Goal: Information Seeking & Learning: Learn about a topic

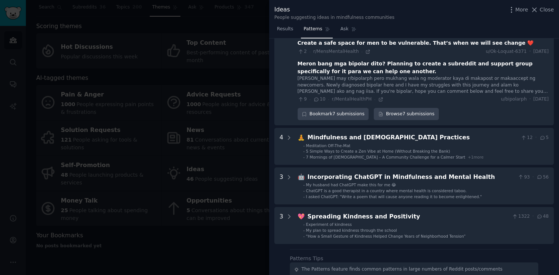
scroll to position [280, 0]
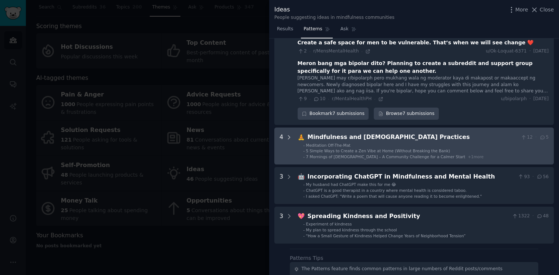
click at [291, 134] on icon at bounding box center [289, 137] width 7 height 7
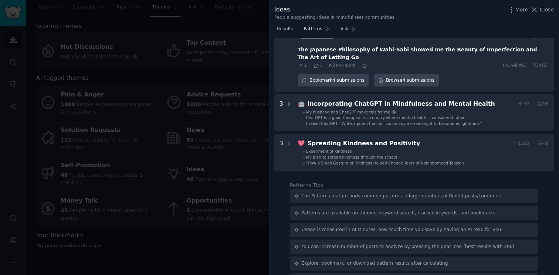
scroll to position [475, 0]
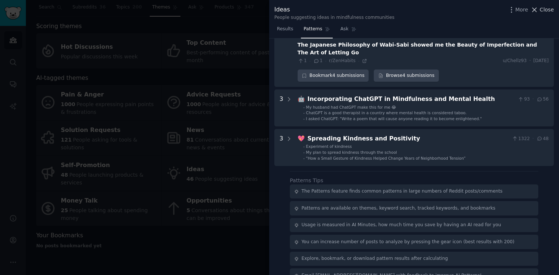
click at [544, 9] on span "Close" at bounding box center [547, 10] width 14 height 8
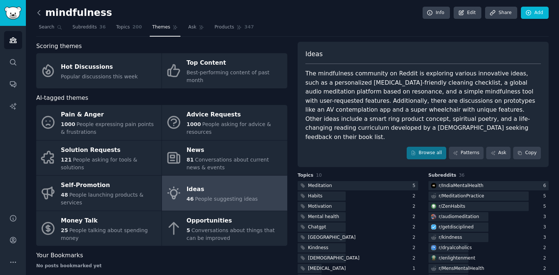
click at [38, 11] on icon at bounding box center [39, 12] width 2 height 4
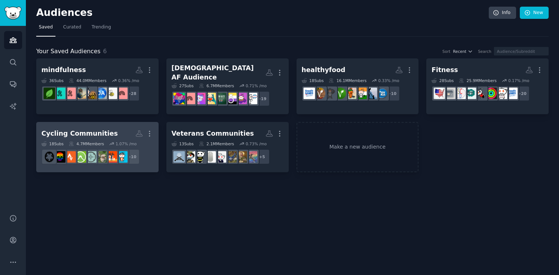
click at [122, 127] on h2 "Cycling Communities Custom Audience More" at bounding box center [97, 133] width 112 height 13
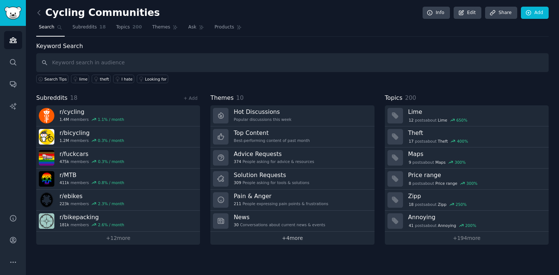
click at [299, 238] on link "+ 4 more" at bounding box center [293, 238] width 164 height 13
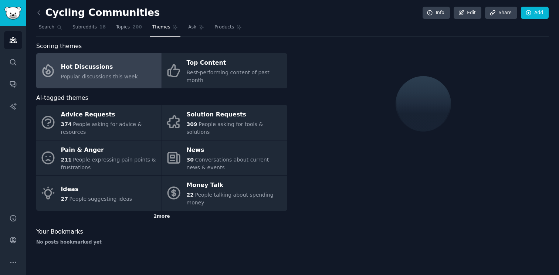
click at [162, 211] on div "2 more" at bounding box center [161, 217] width 251 height 12
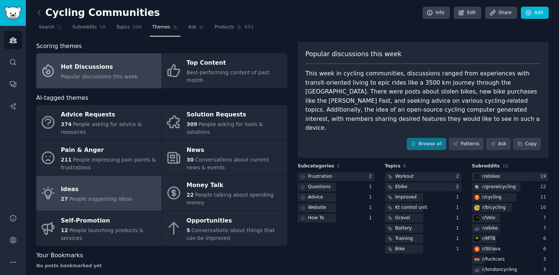
click at [121, 196] on span "People suggesting ideas" at bounding box center [100, 199] width 63 height 6
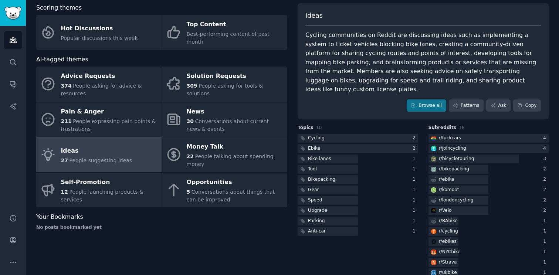
scroll to position [43, 0]
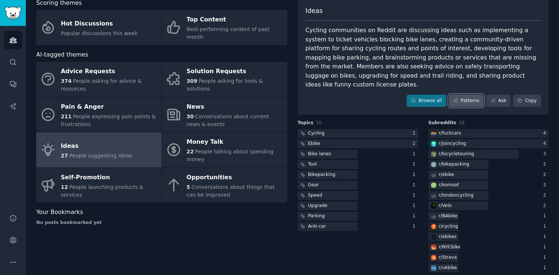
click at [461, 95] on link "Patterns" at bounding box center [466, 101] width 35 height 13
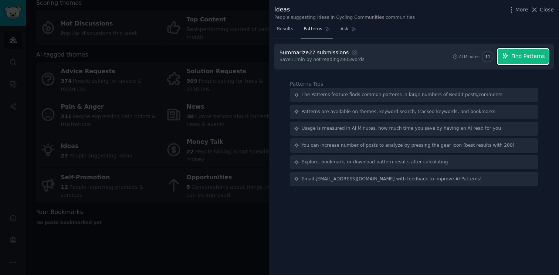
click at [519, 56] on span "Find Patterns" at bounding box center [529, 57] width 34 height 8
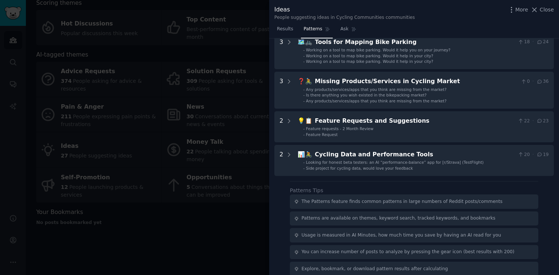
scroll to position [40, 0]
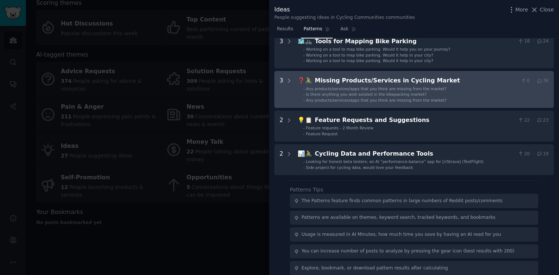
click at [293, 90] on Market "3 ❓🚴 Missing Products/Services in Cycling Market 0 · 36 - Any products/services…" at bounding box center [415, 89] width 280 height 37
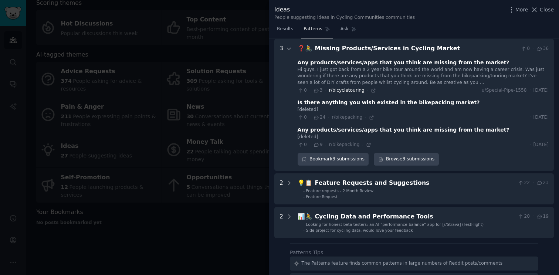
scroll to position [73, 0]
click at [321, 117] on span "24" at bounding box center [319, 117] width 12 height 7
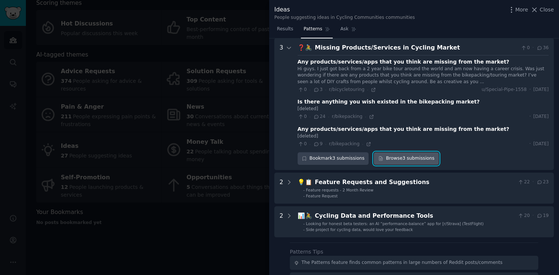
click at [391, 158] on link "Browse 3 submissions" at bounding box center [406, 158] width 65 height 13
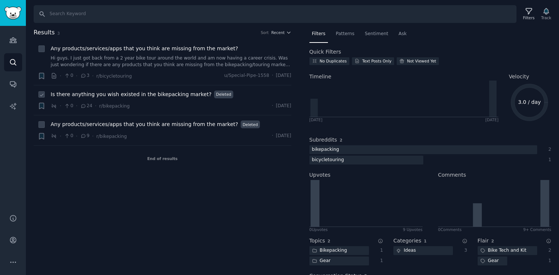
click at [135, 96] on span "Is there anything you wish existed in the bikepacking market?" at bounding box center [131, 95] width 161 height 8
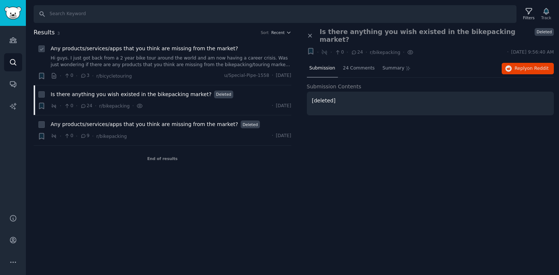
click at [197, 67] on link "Hi guys. I just got back from a 2 year bike tour around the world and am now ha…" at bounding box center [171, 61] width 241 height 13
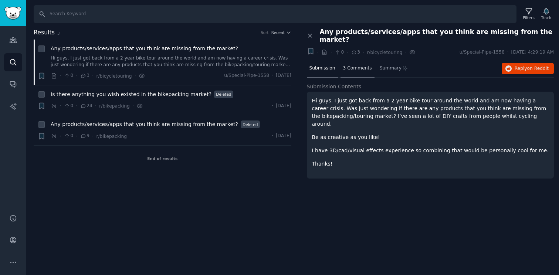
click at [361, 65] on span "3 Comments" at bounding box center [357, 68] width 29 height 7
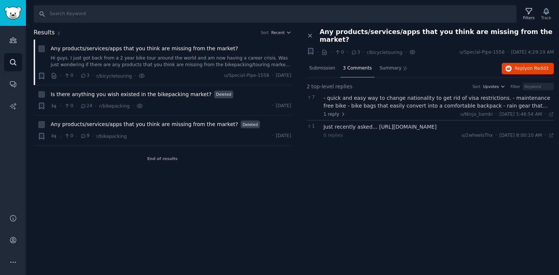
click at [397, 95] on div "- quick and easy way to change nationality to get rid of visa restrictions. - m…" at bounding box center [439, 102] width 230 height 16
